Goal: Find specific page/section: Find specific page/section

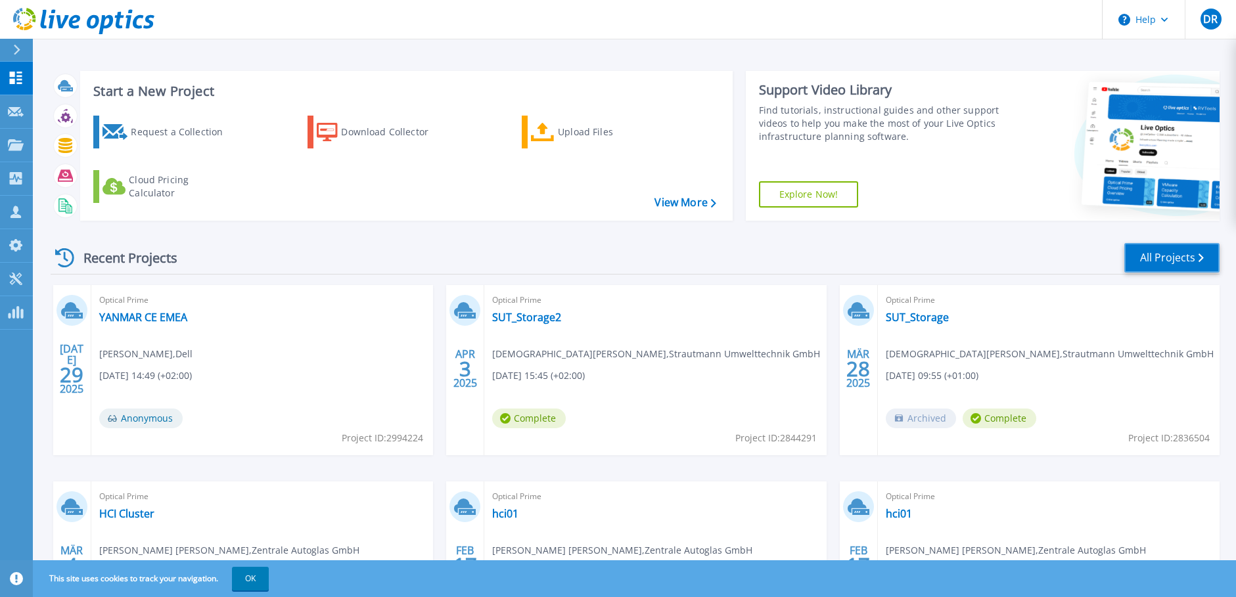
click at [1183, 261] on link "All Projects" at bounding box center [1171, 258] width 95 height 30
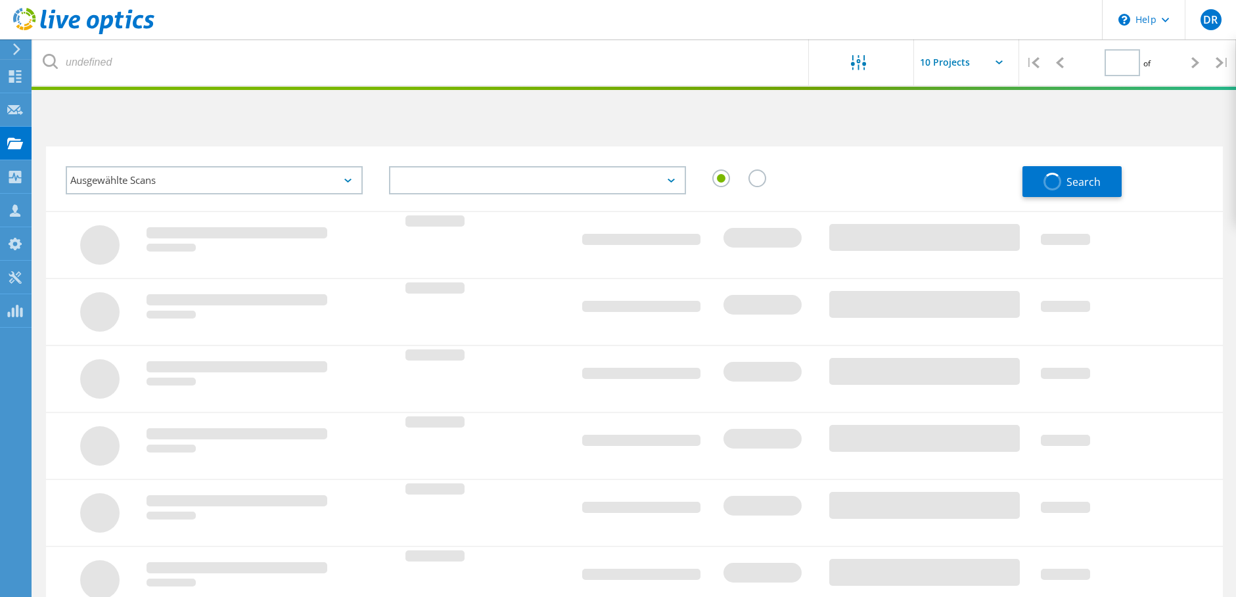
type input "1"
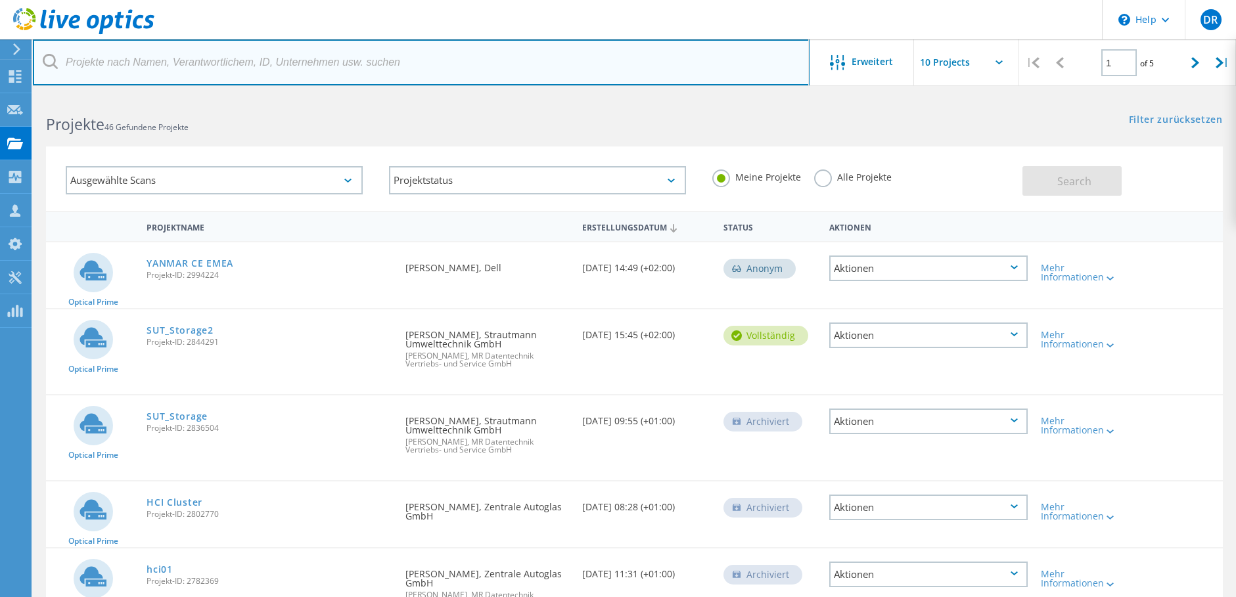
click at [193, 60] on input "text" at bounding box center [421, 62] width 777 height 46
type input "schlingmann"
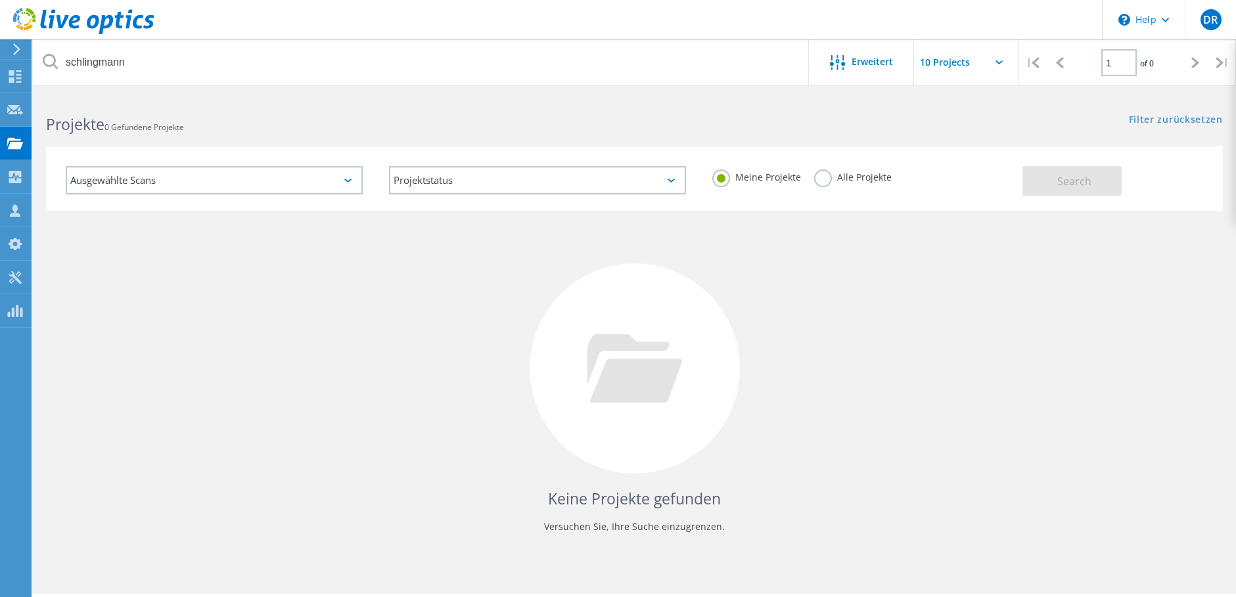
click at [829, 179] on label "Alle Projekte" at bounding box center [853, 176] width 78 height 12
click at [0, 0] on input "Alle Projekte" at bounding box center [0, 0] width 0 height 0
click at [1094, 183] on button "Search" at bounding box center [1072, 181] width 99 height 30
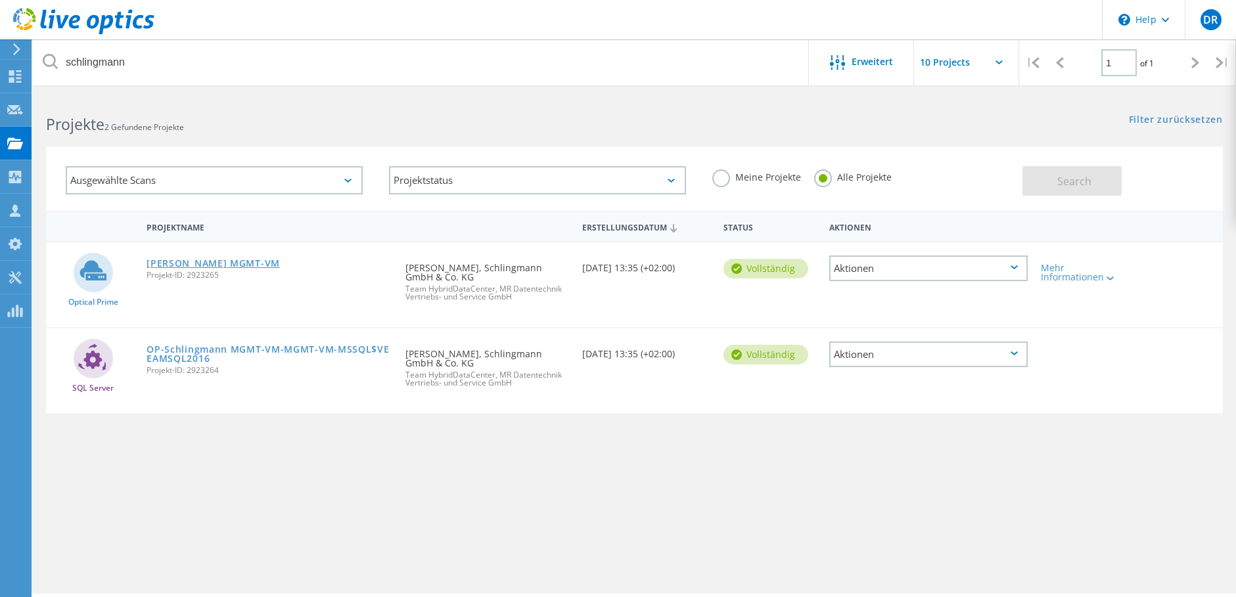
click at [241, 261] on link "[PERSON_NAME] MGMT-VM" at bounding box center [213, 263] width 133 height 9
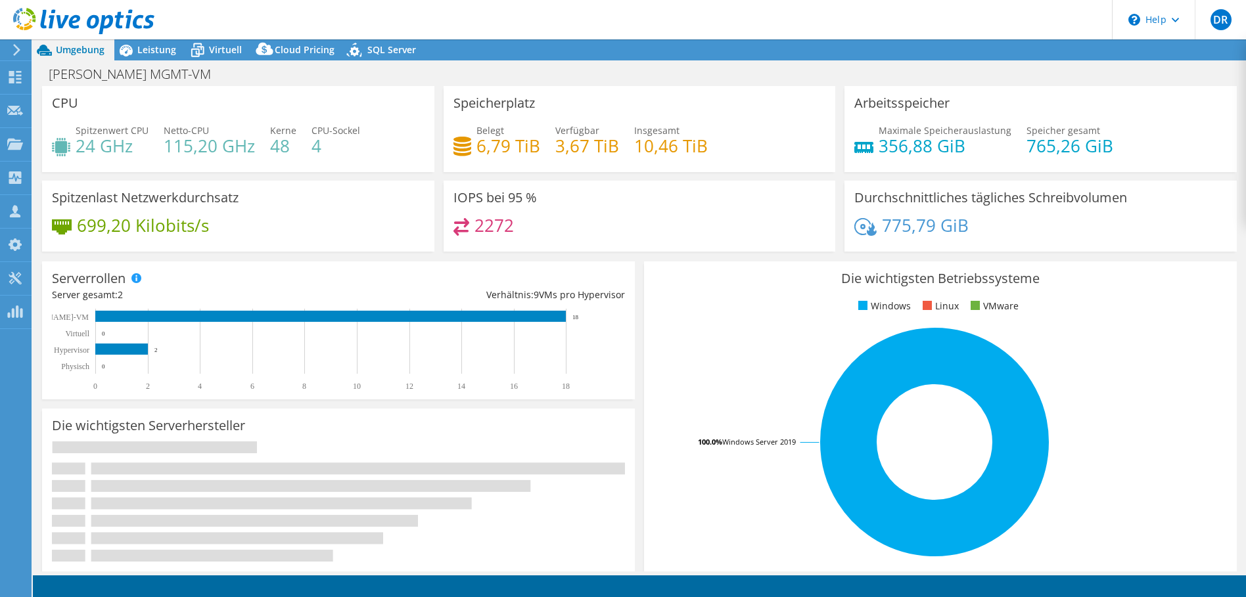
select select "USD"
